Goal: Information Seeking & Learning: Compare options

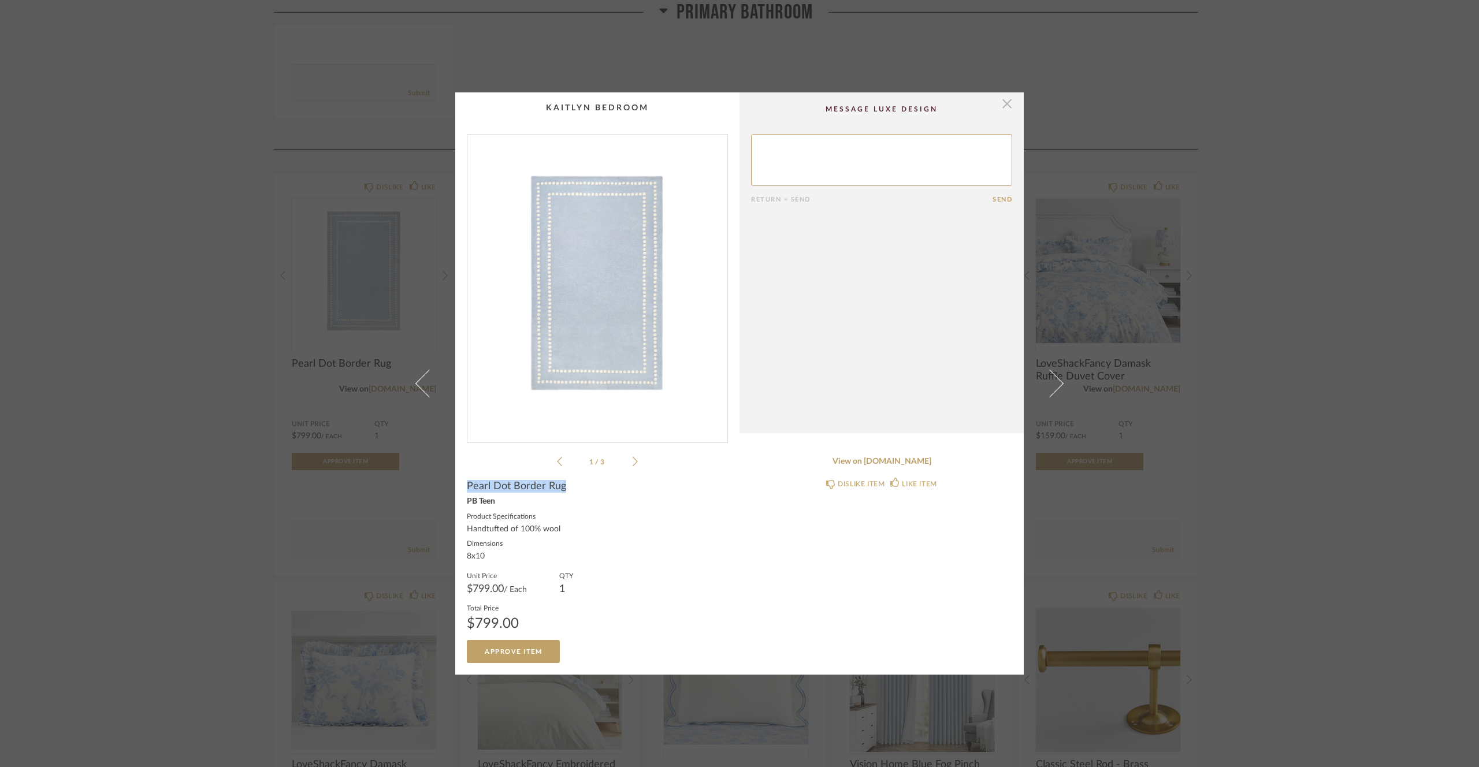
click at [1004, 102] on span "button" at bounding box center [1007, 103] width 23 height 23
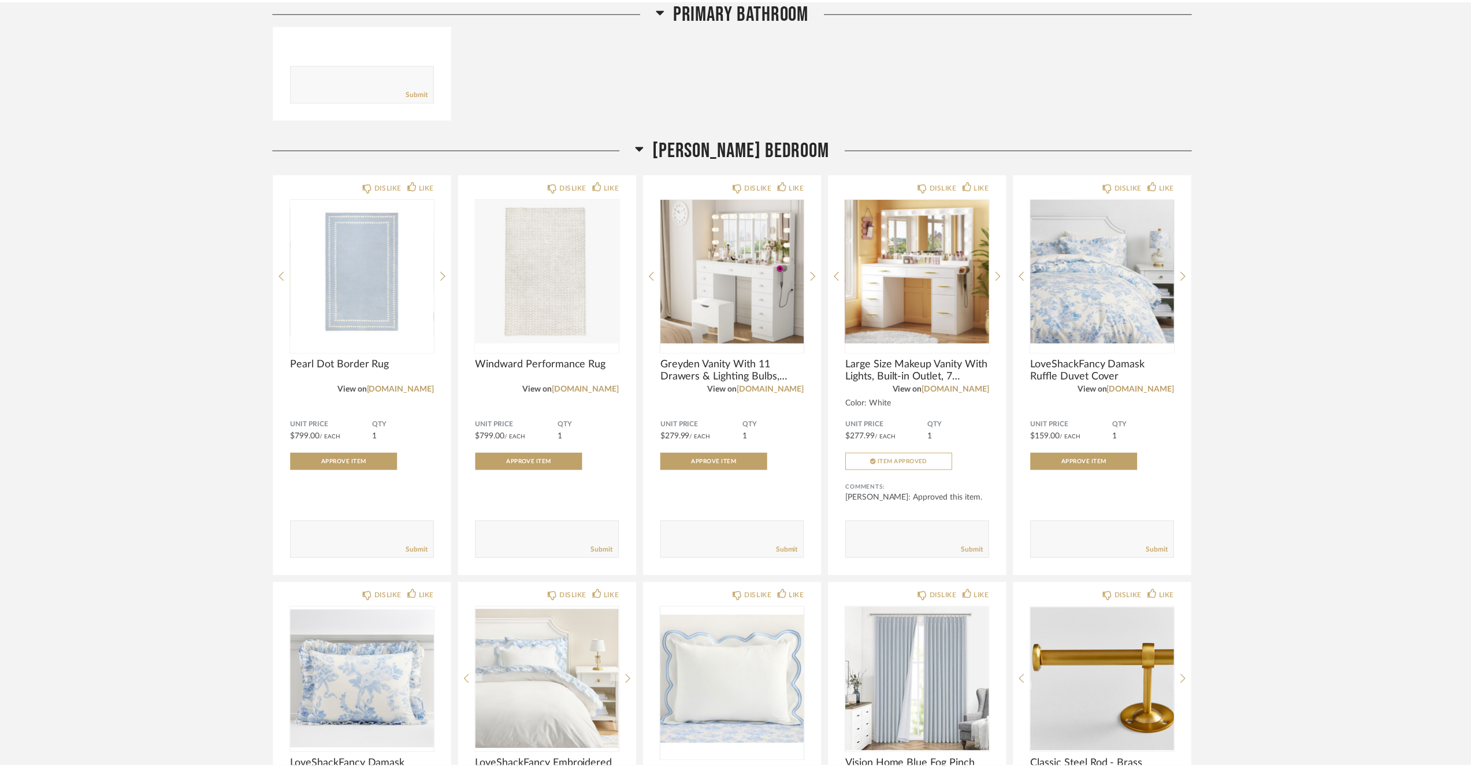
scroll to position [965, 0]
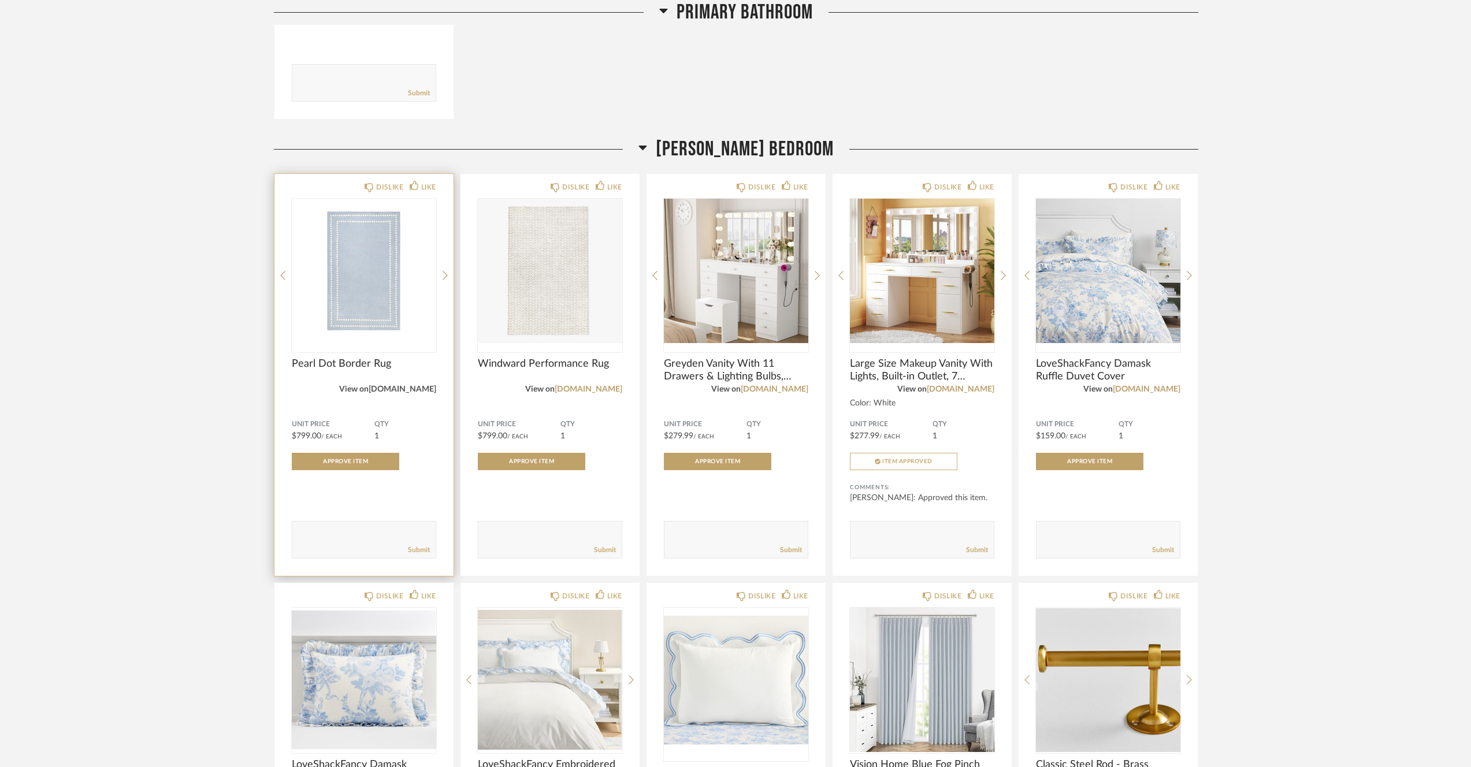
click at [391, 391] on link "[DOMAIN_NAME]" at bounding box center [403, 389] width 68 height 8
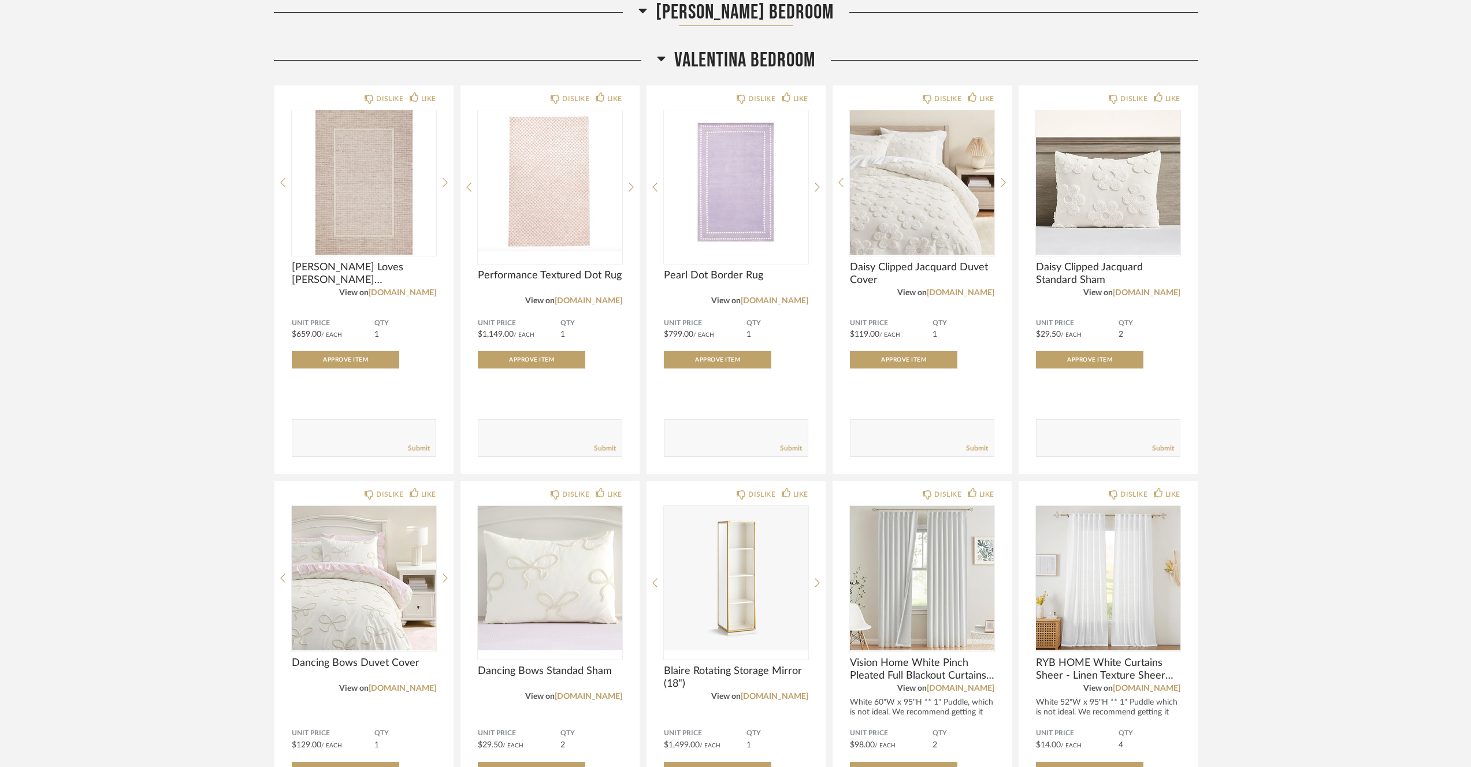
scroll to position [2364, 0]
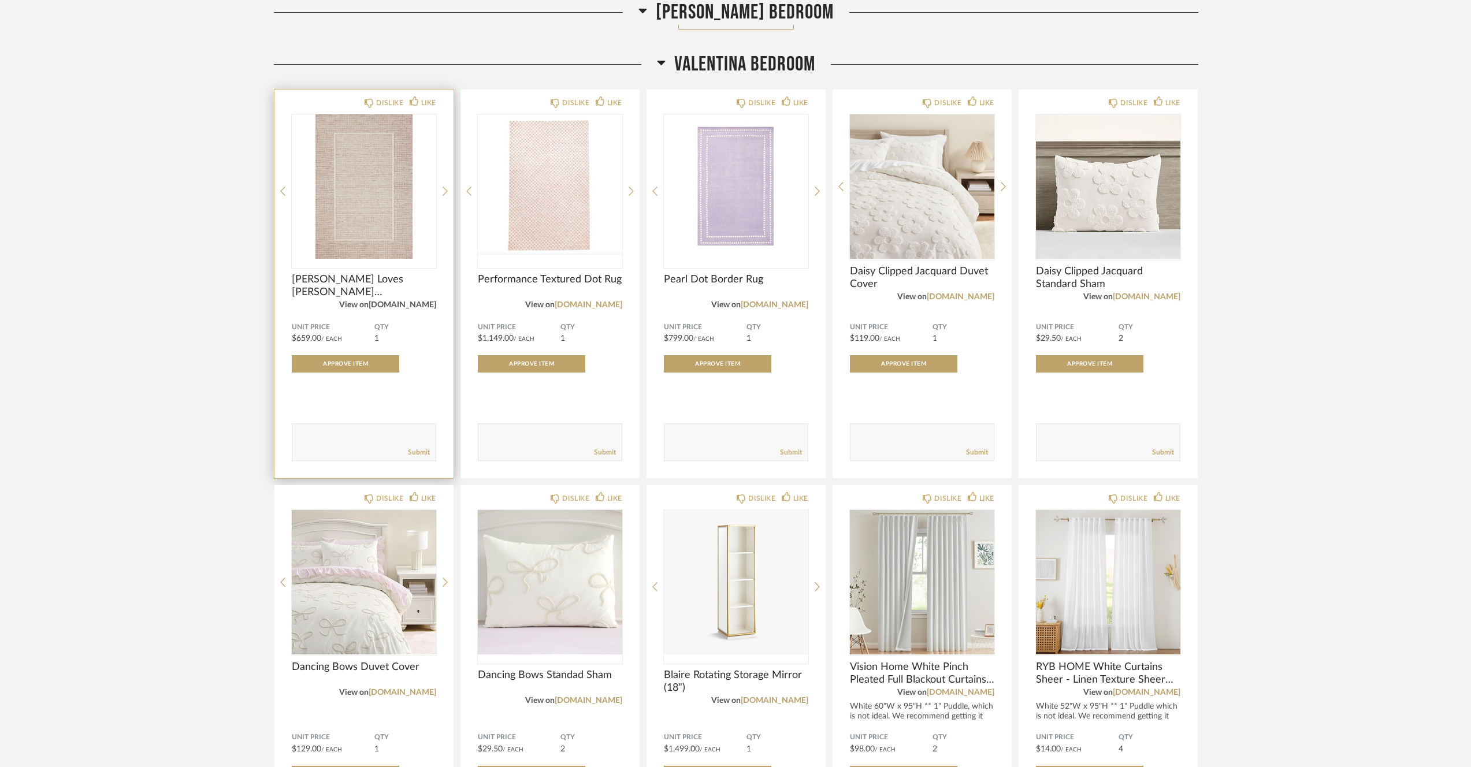
click at [429, 307] on link "[DOMAIN_NAME]" at bounding box center [403, 305] width 68 height 8
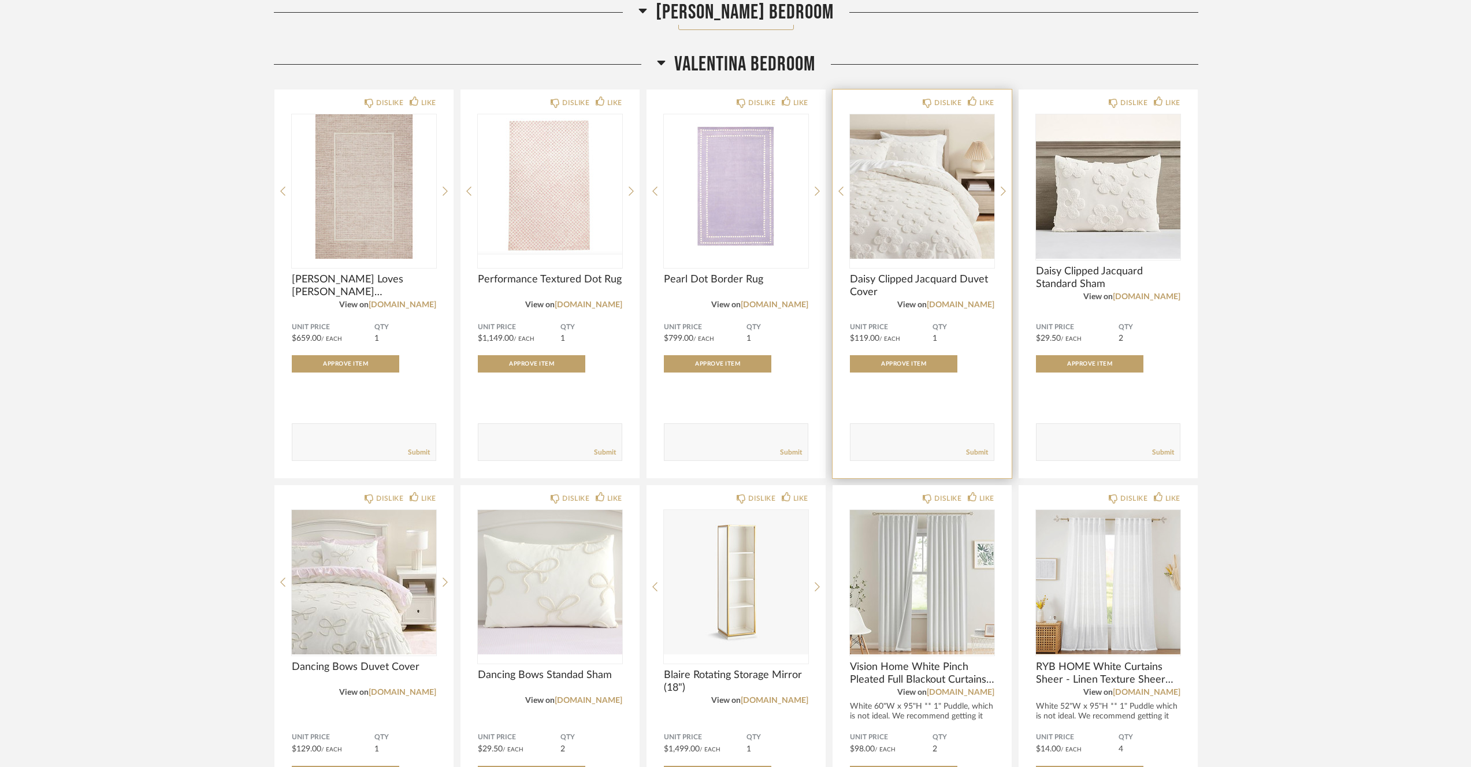
click at [964, 199] on div at bounding box center [922, 191] width 144 height 154
click at [974, 309] on link "[DOMAIN_NAME]" at bounding box center [961, 305] width 68 height 8
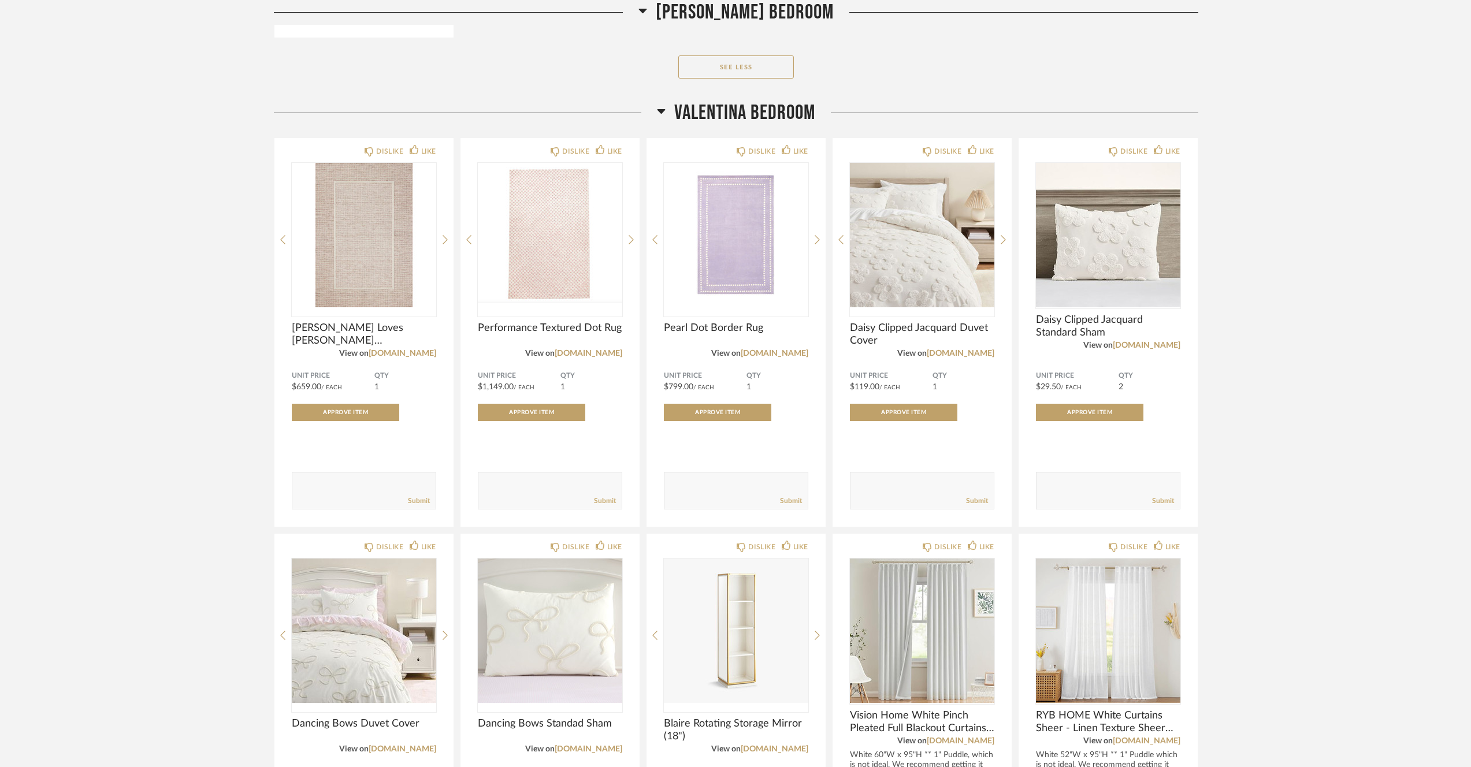
scroll to position [2316, 0]
click at [755, 280] on img "0" at bounding box center [736, 234] width 144 height 144
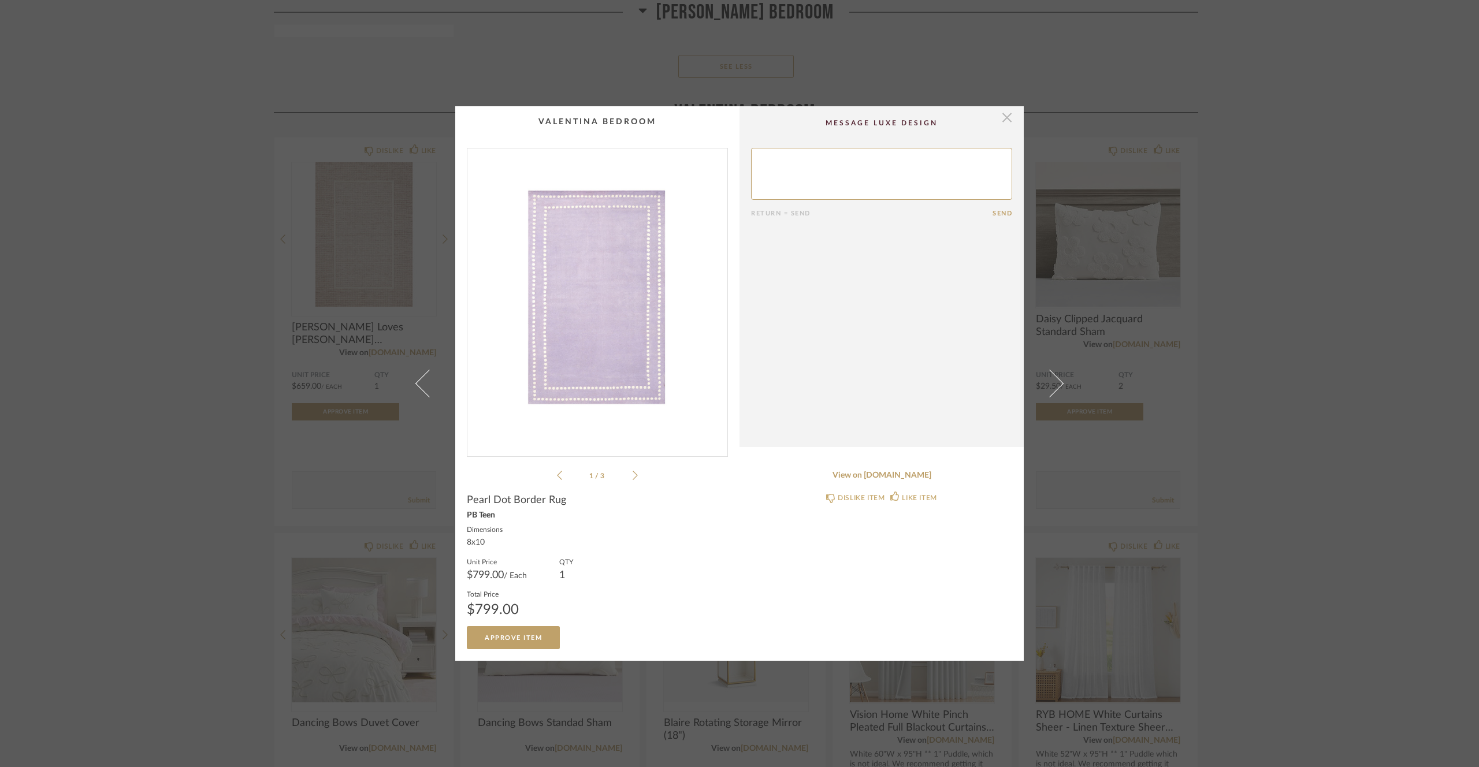
click at [996, 123] on span "button" at bounding box center [1007, 117] width 23 height 23
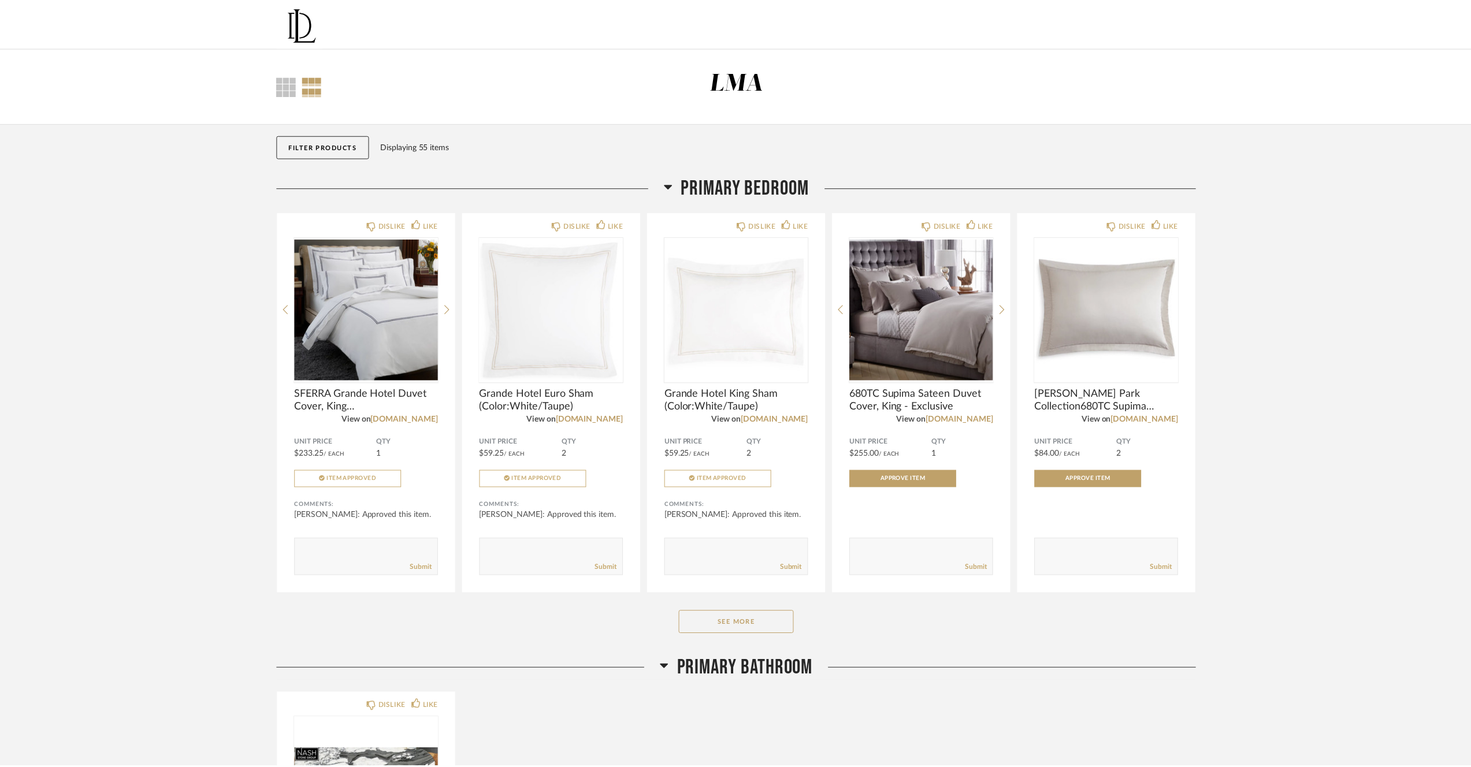
scroll to position [2316, 0]
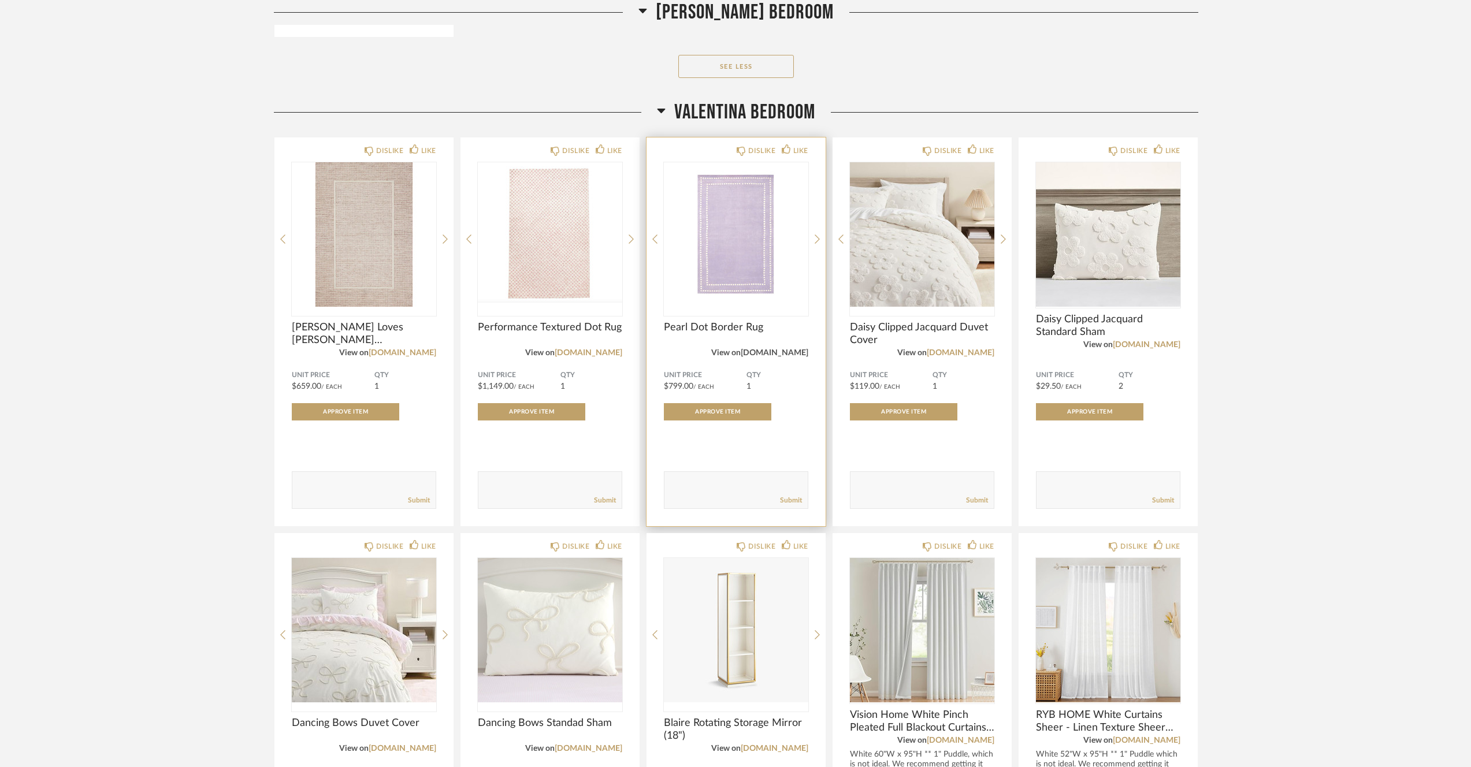
click at [765, 357] on link "[DOMAIN_NAME]" at bounding box center [775, 353] width 68 height 8
click at [775, 356] on link "[DOMAIN_NAME]" at bounding box center [775, 353] width 68 height 8
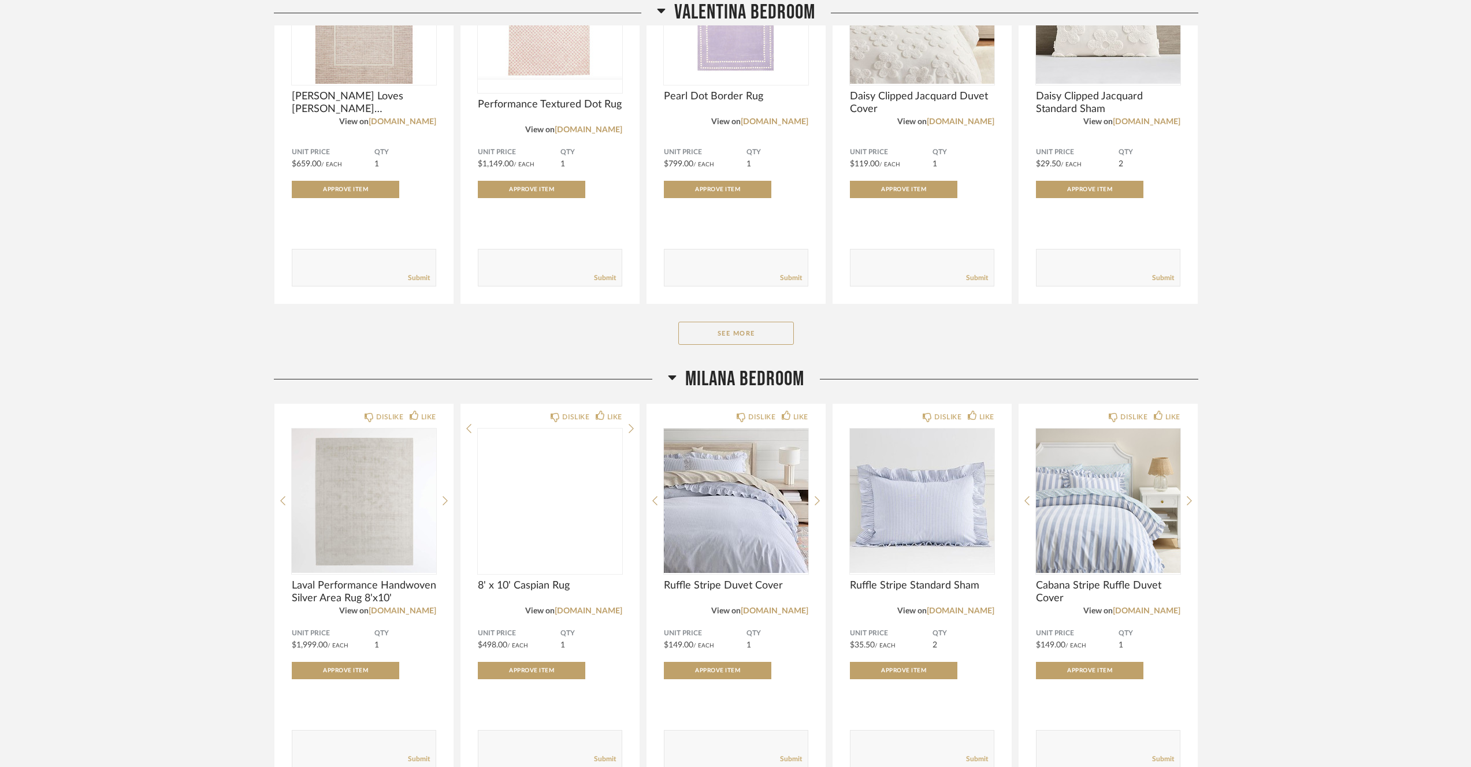
scroll to position [1972, 0]
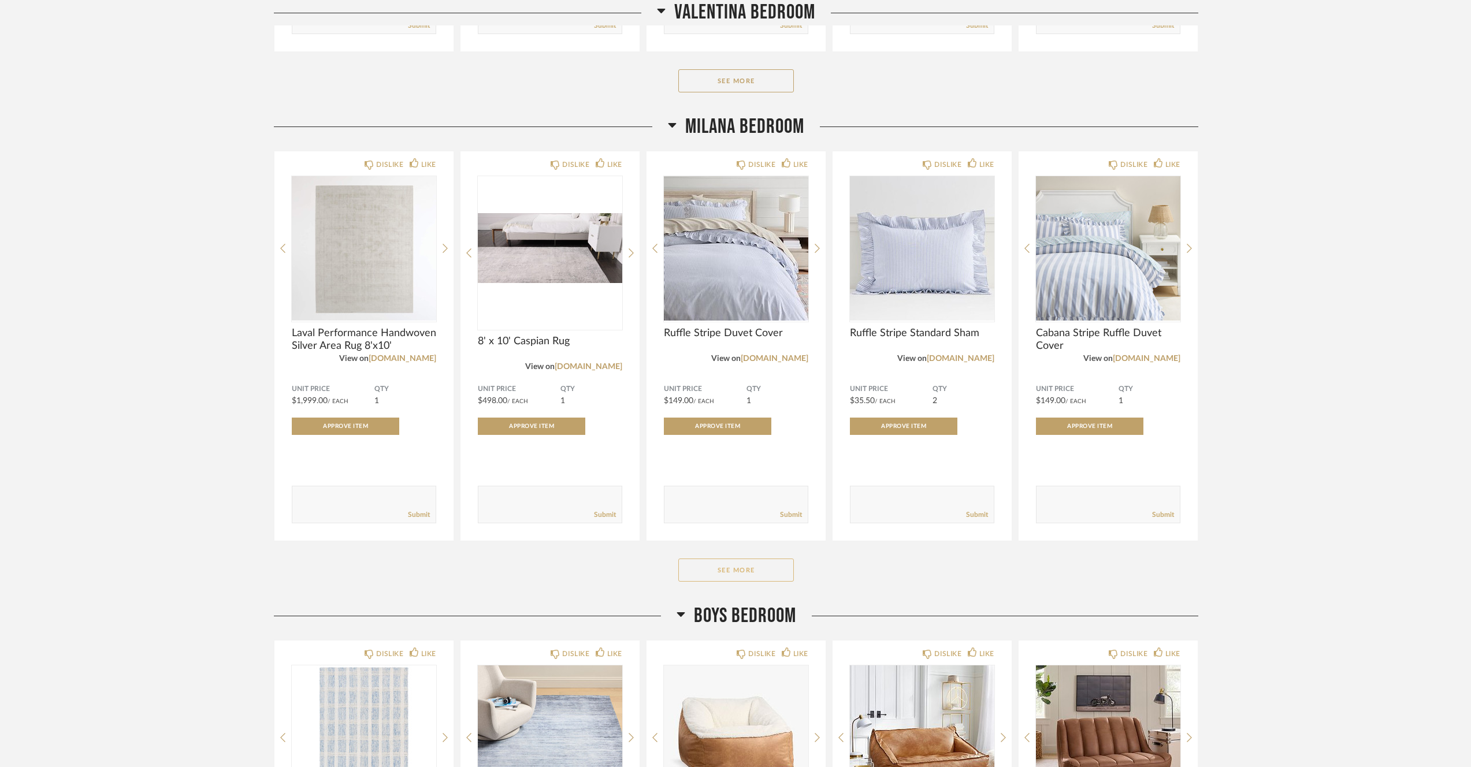
click at [733, 572] on button "See More" at bounding box center [736, 570] width 116 height 23
